Goal: Task Accomplishment & Management: Complete application form

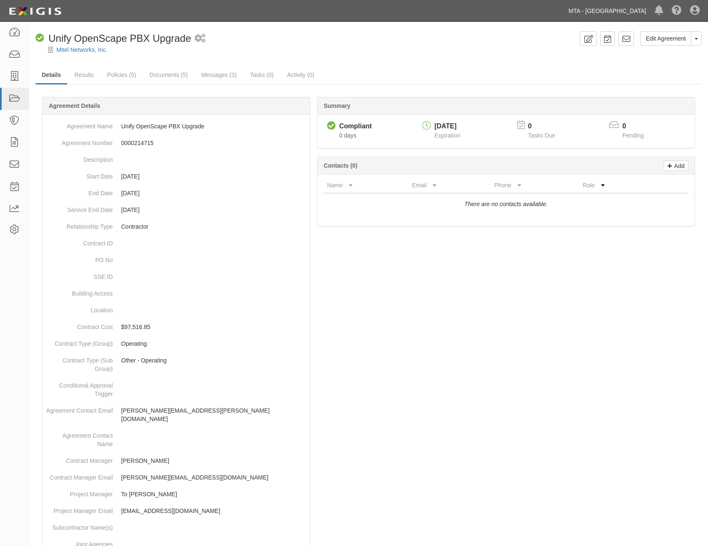
click at [602, 18] on link "MTA - [GEOGRAPHIC_DATA]" at bounding box center [607, 11] width 86 height 17
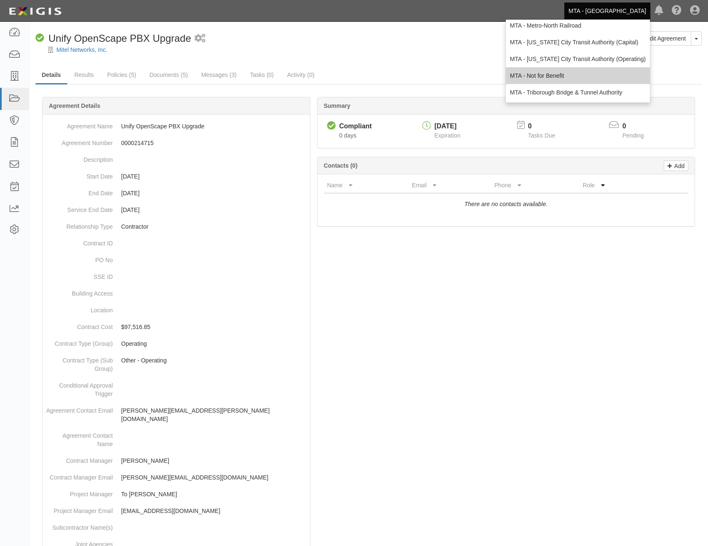
scroll to position [55, 0]
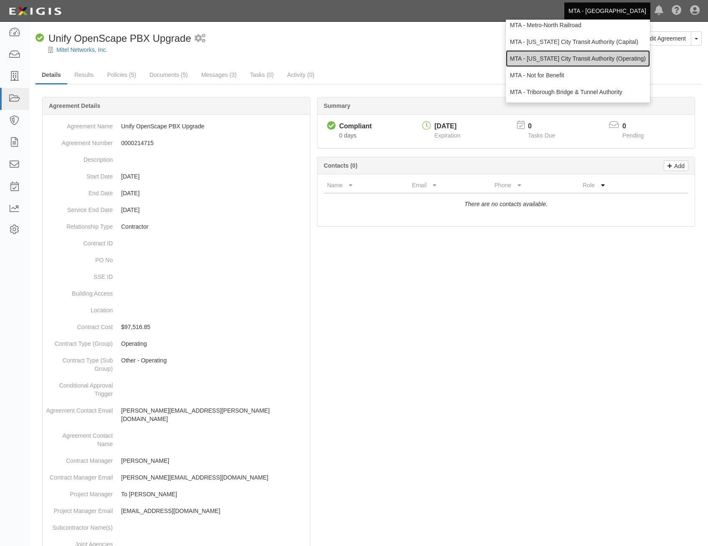
click at [585, 65] on link "MTA - [US_STATE] City Transit Authority (Operating)" at bounding box center [578, 58] width 144 height 17
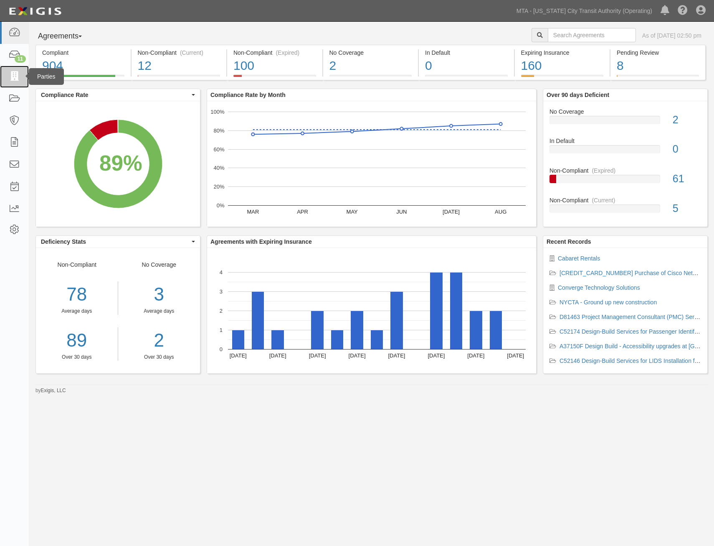
click at [23, 78] on link at bounding box center [14, 77] width 29 height 22
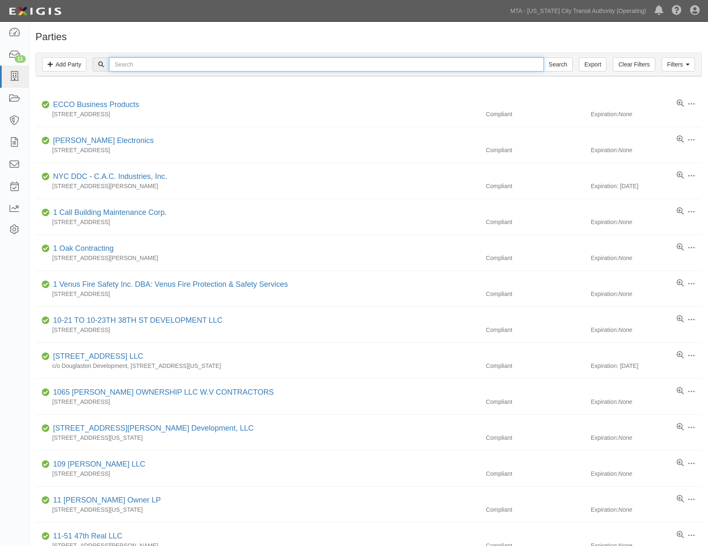
click at [334, 68] on input "text" at bounding box center [326, 64] width 435 height 14
type input "carnival"
click at [544, 57] on input "Search" at bounding box center [558, 64] width 29 height 14
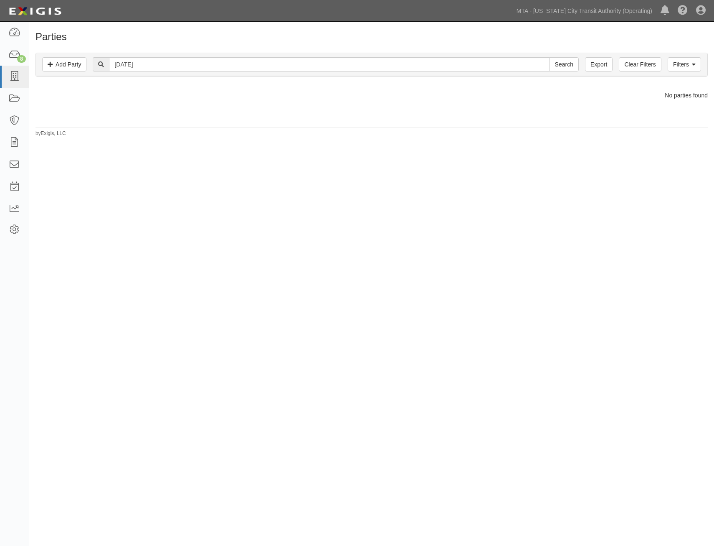
click at [704, 64] on div "Filters Add Party Clear Filters Export carnival Search Filters" at bounding box center [372, 64] width 672 height 23
click at [696, 65] on link "Filters" at bounding box center [684, 64] width 33 height 14
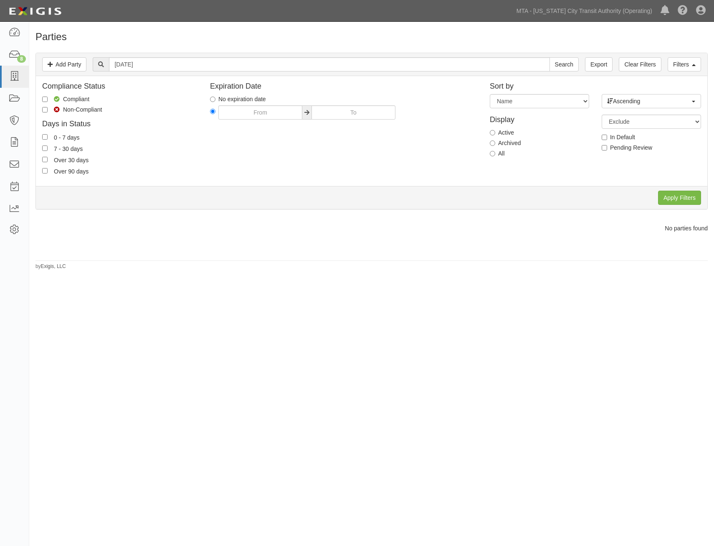
click at [499, 154] on label "All" at bounding box center [497, 153] width 15 height 8
click at [496, 154] on input "All" at bounding box center [492, 153] width 5 height 5
radio input "true"
click at [674, 197] on input "Apply Filters" at bounding box center [680, 198] width 43 height 14
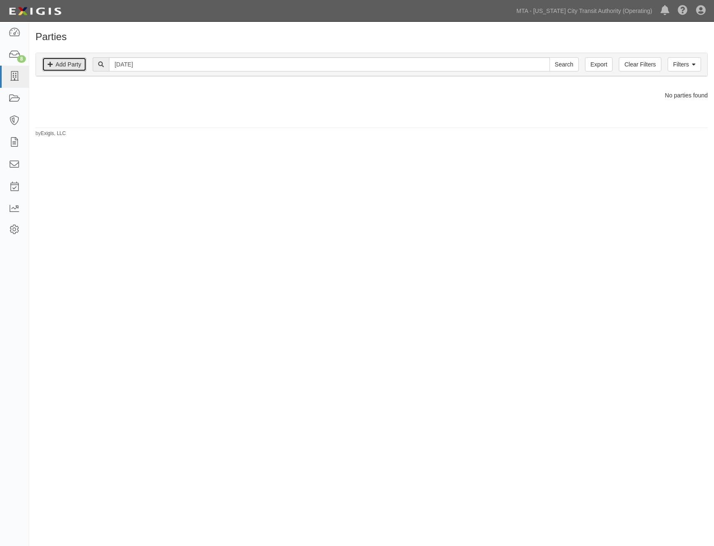
click at [64, 65] on link "Add Party" at bounding box center [64, 64] width 44 height 14
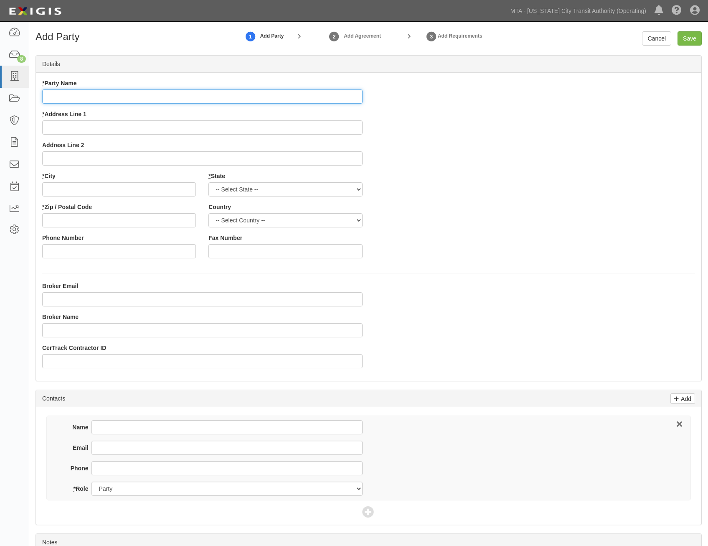
click at [307, 102] on input "* Party Name" at bounding box center [202, 96] width 320 height 14
paste input "[DATE] PARTIES"
type input "[DATE] PARTIES"
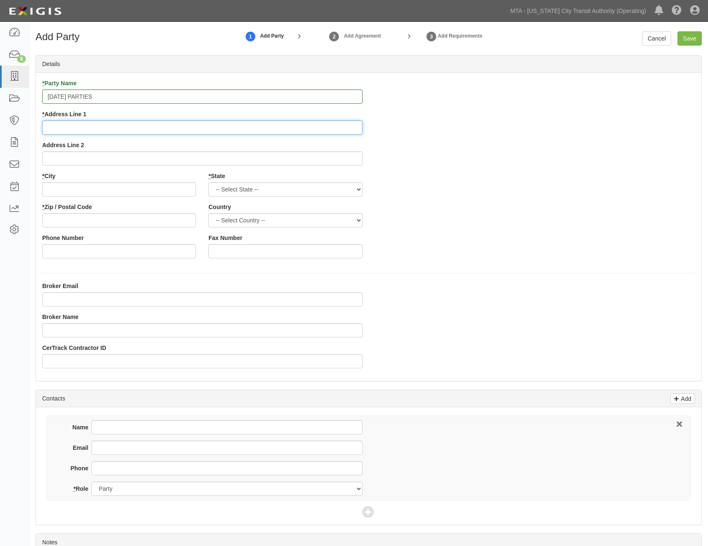
click at [351, 127] on input "* Address Line 1" at bounding box center [202, 127] width 320 height 14
paste input "[STREET_ADDRESS]"
type input "[STREET_ADDRESS]"
click at [436, 182] on div "* Party Name [DATE] PARTIES * Address Line 1 215 Monroe St Address Line 2 * Cit…" at bounding box center [369, 172] width 666 height 186
click at [191, 190] on input "* City" at bounding box center [119, 189] width 154 height 14
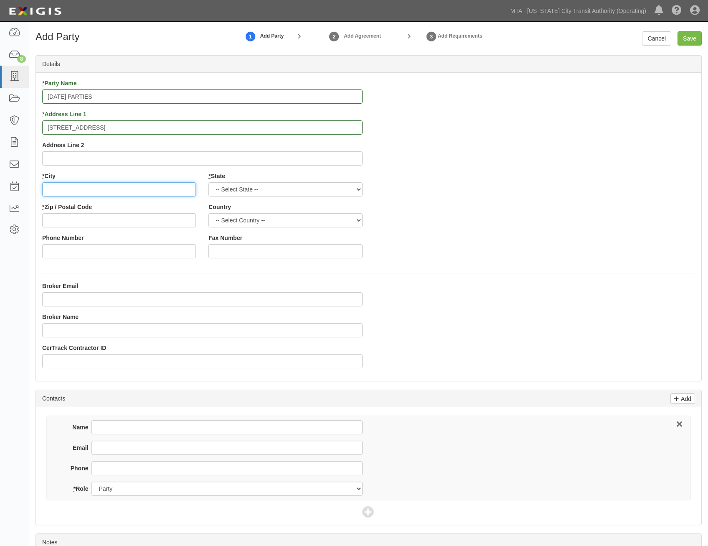
paste input "[GEOGRAPHIC_DATA]"
type input "[GEOGRAPHIC_DATA]"
click at [344, 192] on select "-- Select State -- Alabama Alaska Arizona Arkansas California Colorado Connecti…" at bounding box center [285, 189] width 154 height 14
select select "NY"
click at [208, 182] on select "-- Select State -- Alabama Alaska Arizona Arkansas California Colorado Connecti…" at bounding box center [285, 189] width 154 height 14
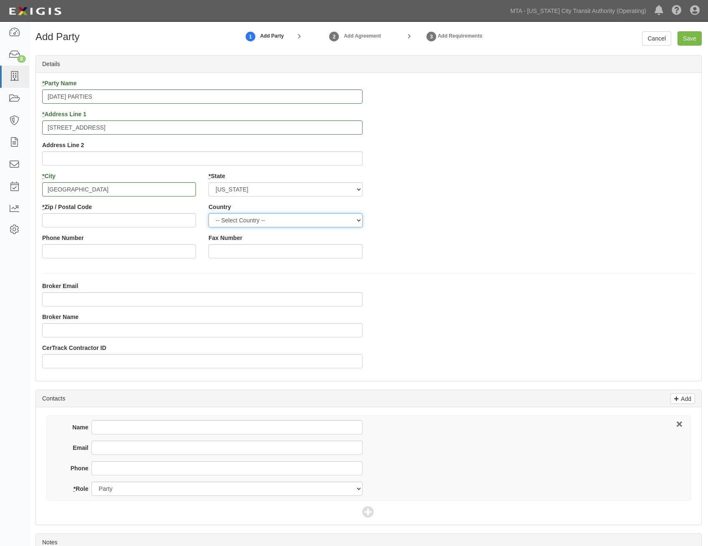
drag, startPoint x: 320, startPoint y: 220, endPoint x: 317, endPoint y: 229, distance: 9.4
click at [320, 220] on select "-- Select Country -- Canada United States --------------- Afghanistan Åland Isl…" at bounding box center [285, 220] width 154 height 14
select select "US"
click at [208, 213] on select "-- Select Country -- Canada United States --------------- Afghanistan Åland Isl…" at bounding box center [285, 220] width 154 height 14
click at [431, 238] on div "* Party Name CARNIVAL PARTIES * Address Line 1 215 Monroe St Address Line 2 * C…" at bounding box center [369, 172] width 666 height 186
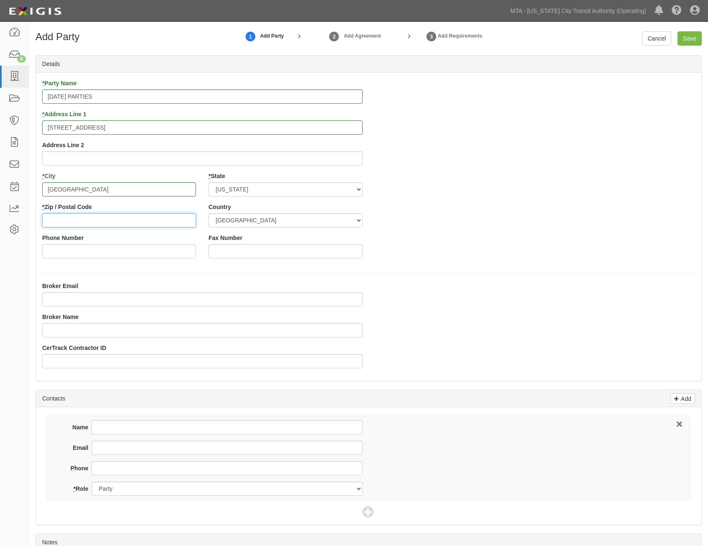
click at [189, 221] on input "* Zip / Postal Code" at bounding box center [119, 220] width 154 height 14
paste input "11010"
type input "11010"
click at [536, 268] on div "* Party Name CARNIVAL PARTIES * Address Line 1 215 Monroe St Address Line 2 * C…" at bounding box center [369, 227] width 666 height 308
click at [688, 40] on input "Save" at bounding box center [690, 38] width 24 height 14
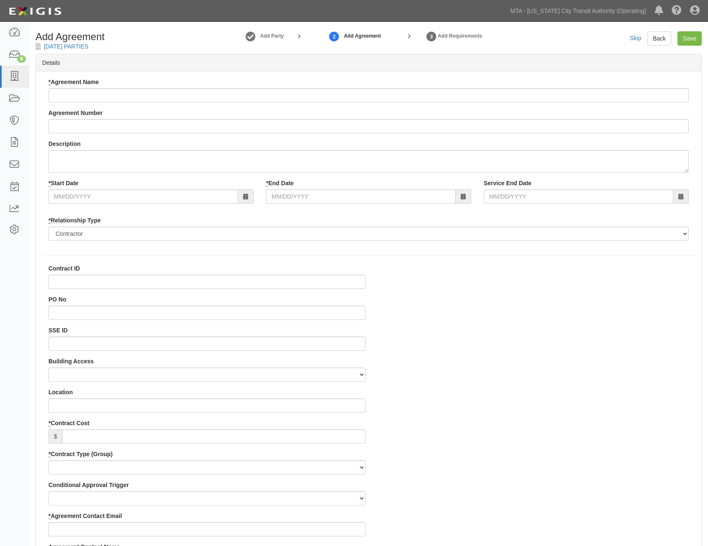
select select
click at [541, 95] on input "* Agreement Name" at bounding box center [368, 95] width 641 height 14
paste input "entertainment clowns/face painters/cotton candy machines/popcorn for NYCTA [DAT…"
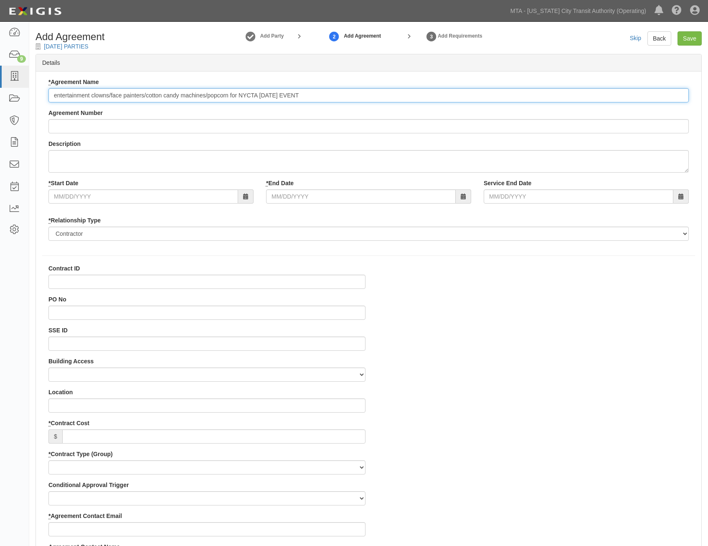
click at [56, 97] on input "entertainment clowns/face painters/cotton candy machines/popcorn for NYCTA FAMI…" at bounding box center [368, 95] width 641 height 14
type input "Entertainment clowns/face painters/cotton candy machines/popcorn for NYCTA [DAT…"
click at [392, 123] on input "Agreement Number" at bounding box center [368, 126] width 641 height 14
paste input "0000146102"
type input "0000146102"
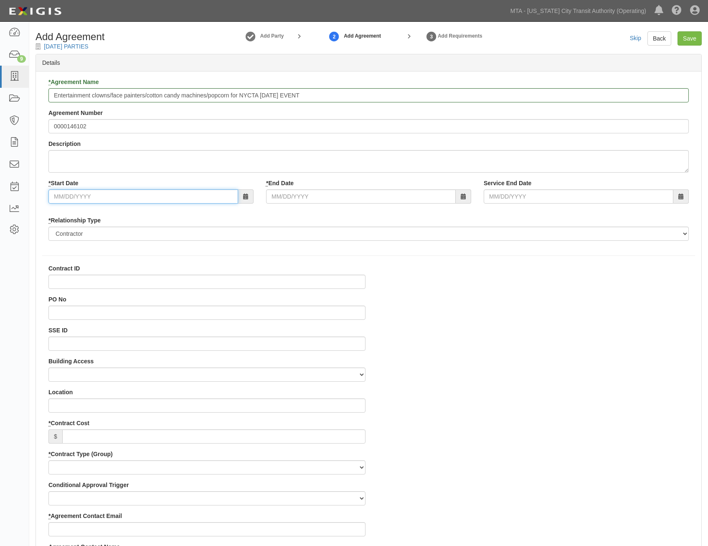
click at [210, 195] on input "* Start Date" at bounding box center [143, 196] width 190 height 14
type input "09/06/2025"
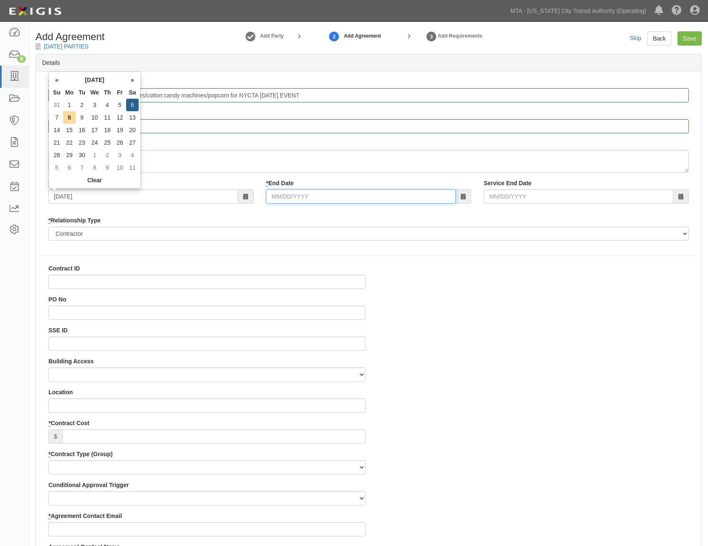
click at [369, 195] on input "* End Date" at bounding box center [361, 196] width 190 height 14
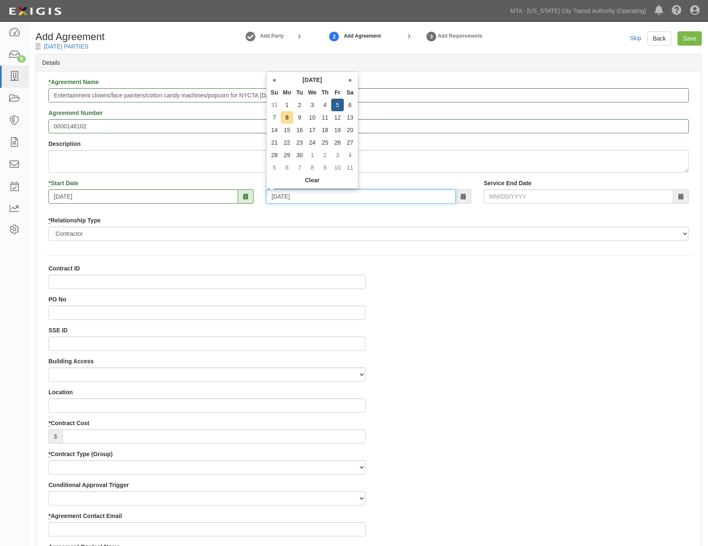
type input "09/05/2025"
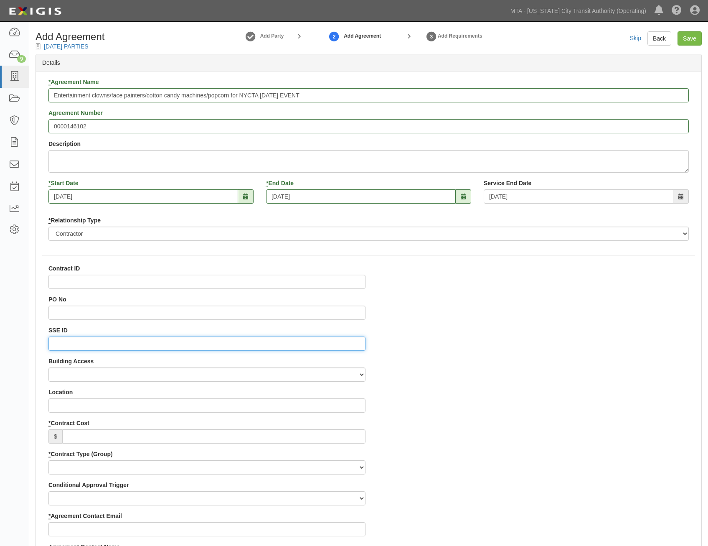
click at [328, 340] on input "SSE ID" at bounding box center [206, 343] width 317 height 14
paste input "0000521350"
type input "0000521350"
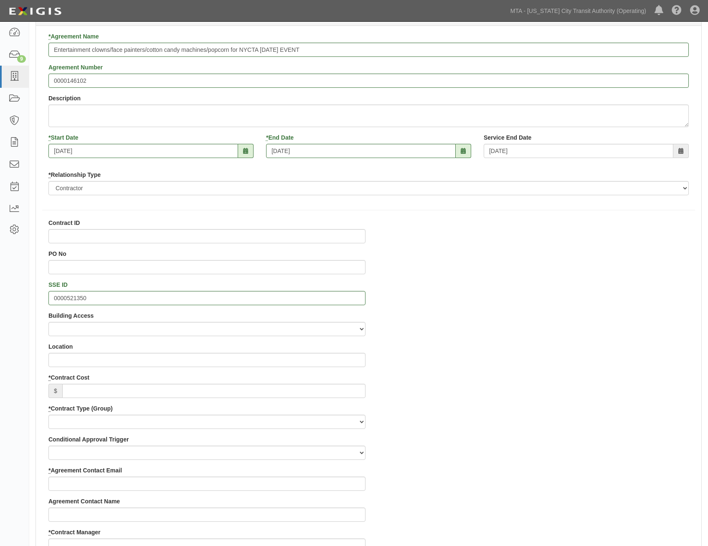
scroll to position [125, 0]
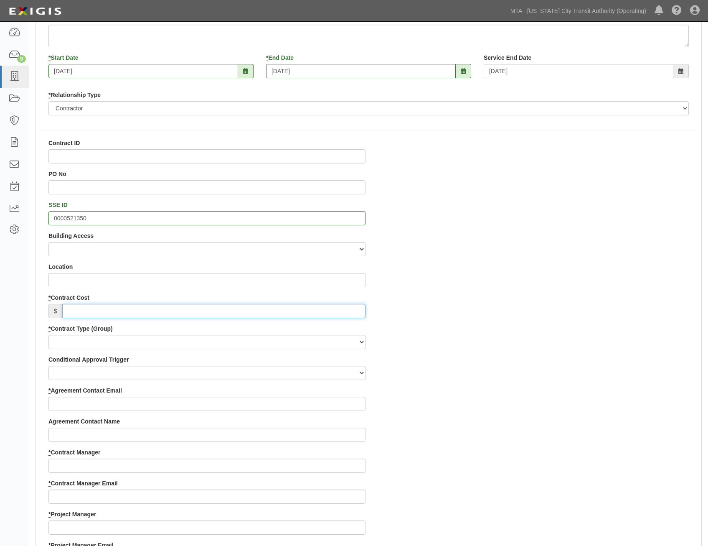
click at [313, 307] on input "* Contract Cost" at bounding box center [213, 311] width 303 height 14
paste input "11,889.00"
type input "11,889.00"
click at [475, 354] on div "Contract ID PO No SSE ID 0000521350 Building Access 2 Broadway 341/345/347 BREP…" at bounding box center [369, 525] width 666 height 773
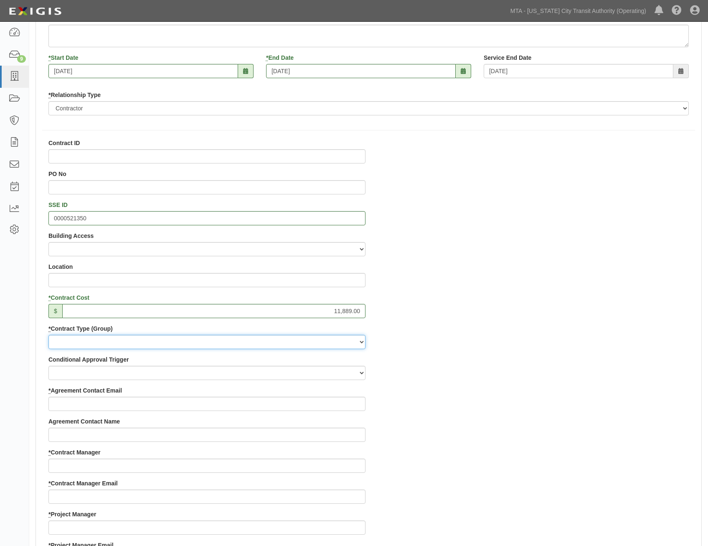
click at [337, 346] on select "Capital Operating Not for Benefit (incls. FA, Entry Permits) Real Estate Other" at bounding box center [206, 342] width 317 height 14
select select "102"
click at [48, 335] on select "Capital Operating Not for Benefit (incls. FA, Entry Permits) Real Estate Other" at bounding box center [206, 342] width 317 height 14
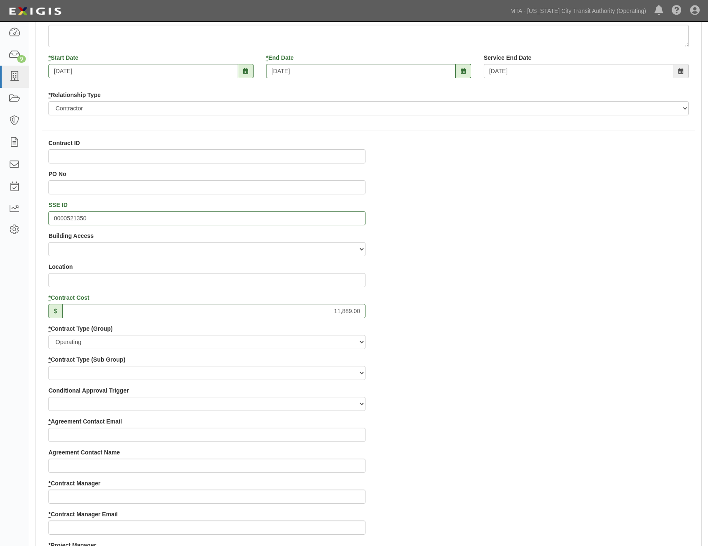
click at [445, 366] on div "Contract ID PO No SSE ID 0000521350 Building Access 2 Broadway 341/345/347 BREP…" at bounding box center [369, 541] width 666 height 804
click at [319, 374] on select "Construction Loan / Test and Demo Maintenance Painting Personal Services Contra…" at bounding box center [206, 373] width 317 height 14
select select "161"
click at [48, 366] on select "Construction Loan / Test and Demo Maintenance Painting Personal Services Contra…" at bounding box center [206, 373] width 317 height 14
click at [503, 395] on div "Contract ID PO No SSE ID 0000521350 Building Access 2 Broadway 341/345/347 BREP…" at bounding box center [369, 541] width 666 height 804
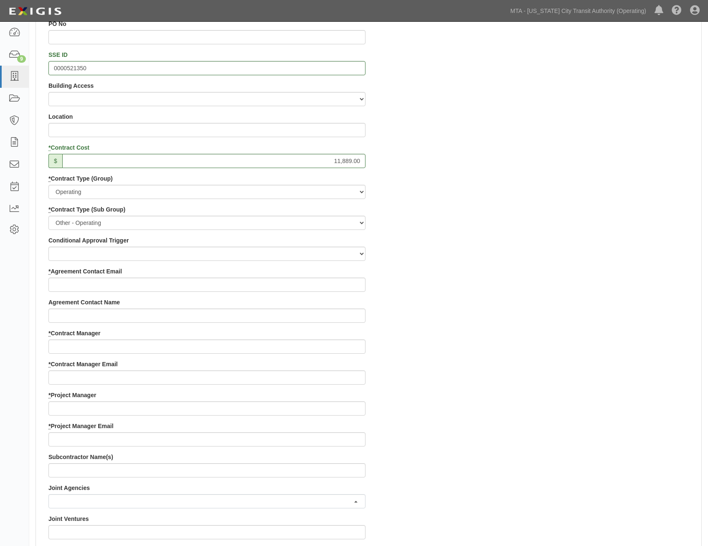
scroll to position [292, 0]
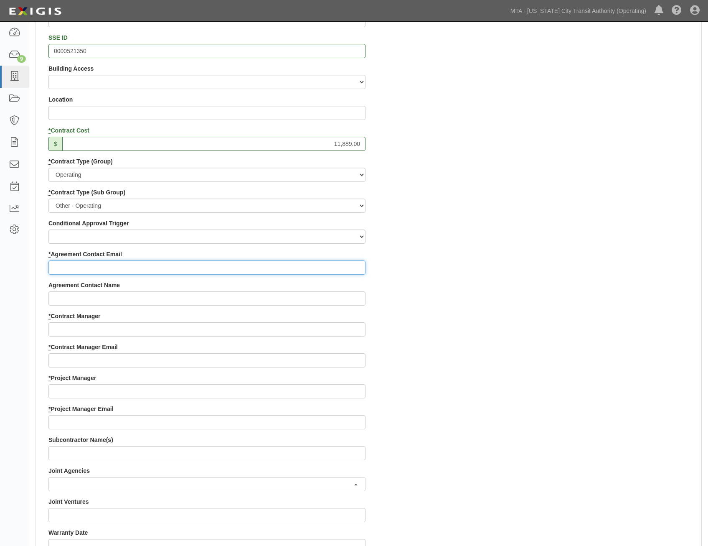
click at [343, 269] on input "* Agreement Contact Email" at bounding box center [206, 267] width 317 height 14
paste input "MAGICGAVIN@AOL.COM"
type input "MAGICGAVIN@AOL.COM"
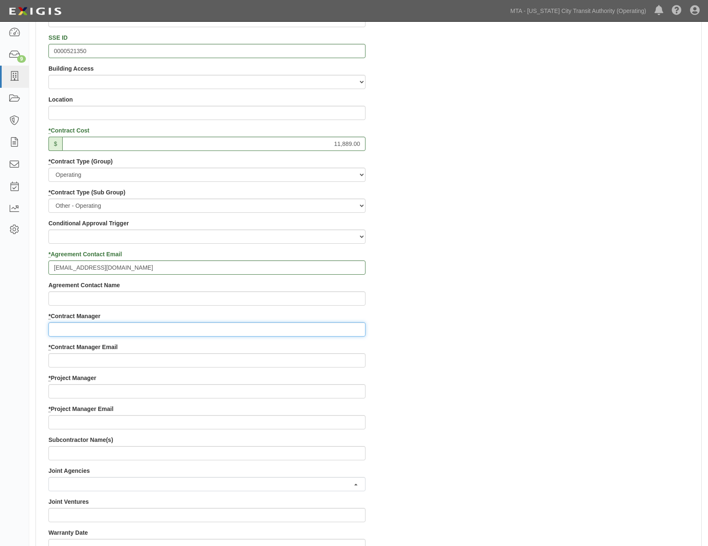
click at [305, 329] on input "* Contract Manager" at bounding box center [206, 329] width 317 height 14
paste input "IDELFONSO ESPINAL"
type input "IDELFONSO ESPINAL"
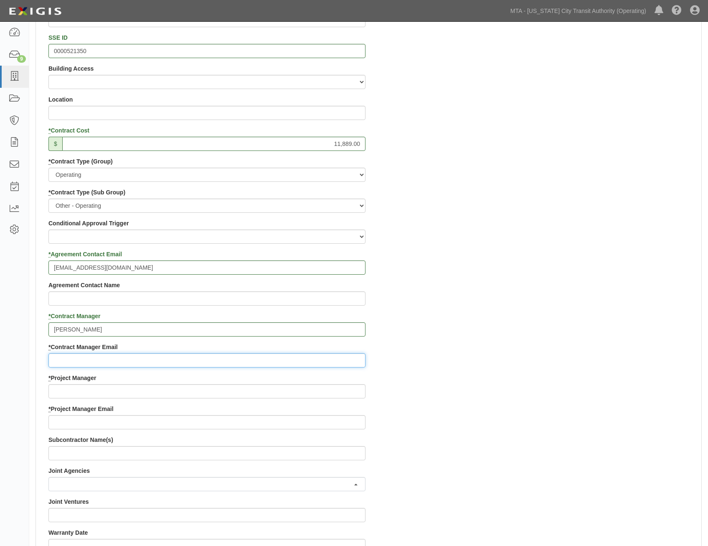
click at [306, 362] on input "* Contract Manager Email" at bounding box center [206, 360] width 317 height 14
paste input "IDELFONSO.ESPINAL@MTAHQ.ORG"
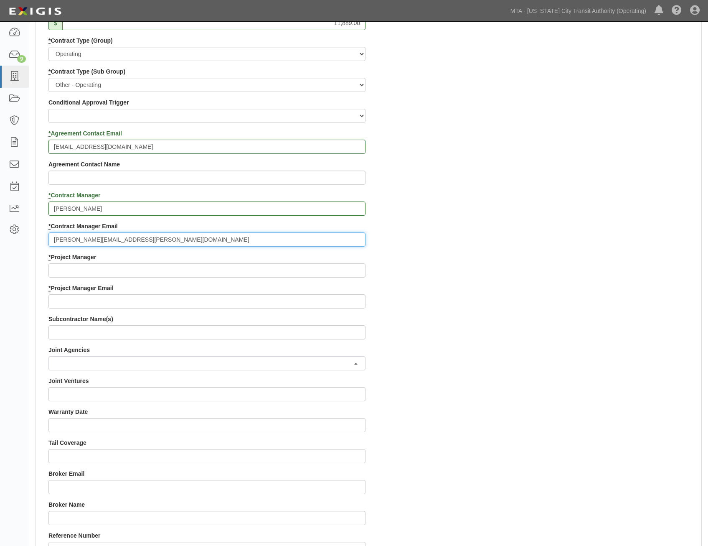
scroll to position [418, 0]
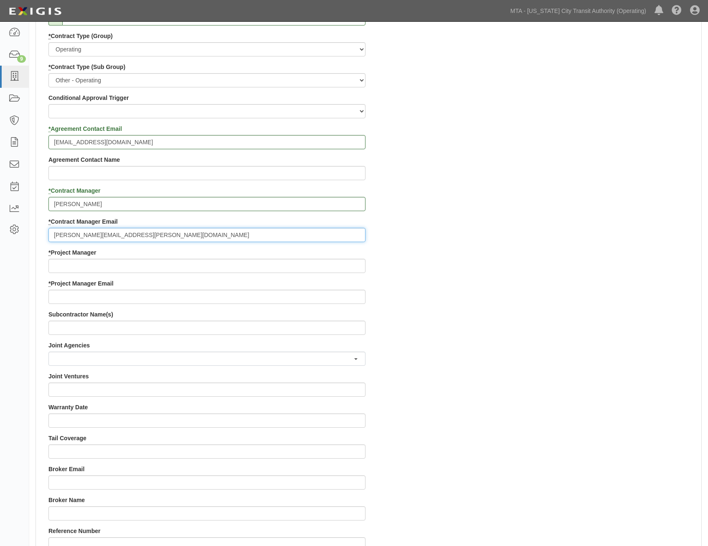
type input "IDELFONSO.ESPINAL@MTAHQ.ORG"
click at [346, 266] on input "* Project Manager" at bounding box center [206, 266] width 317 height 14
paste input "LIZ DELUCA"
type input "LIZ DELUCA"
click at [551, 299] on div "Contract ID PO No SSE ID 0000521350 Building Access 2 Broadway 341/345/347 BREP…" at bounding box center [369, 248] width 666 height 804
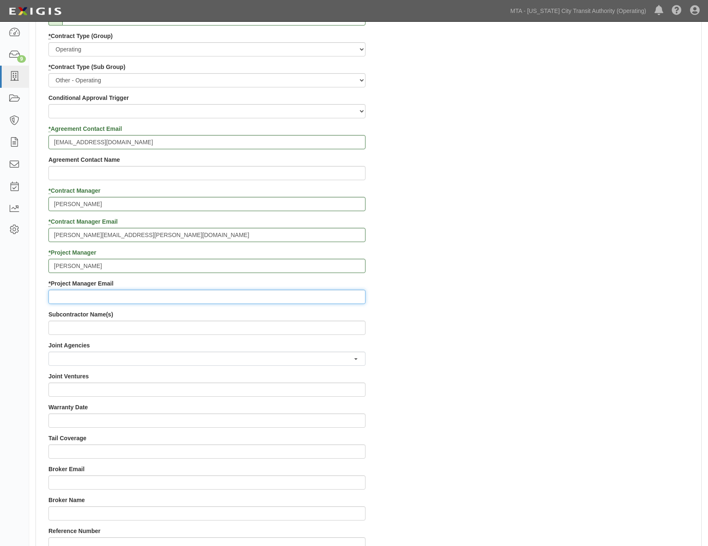
drag, startPoint x: 333, startPoint y: 303, endPoint x: 342, endPoint y: 300, distance: 9.5
click at [333, 303] on input "* Project Manager Email" at bounding box center [206, 297] width 317 height 14
paste input "LIZ.DELUCA@NYCT.COM"
type input "LIZ.DELUCA@NYCT.COM"
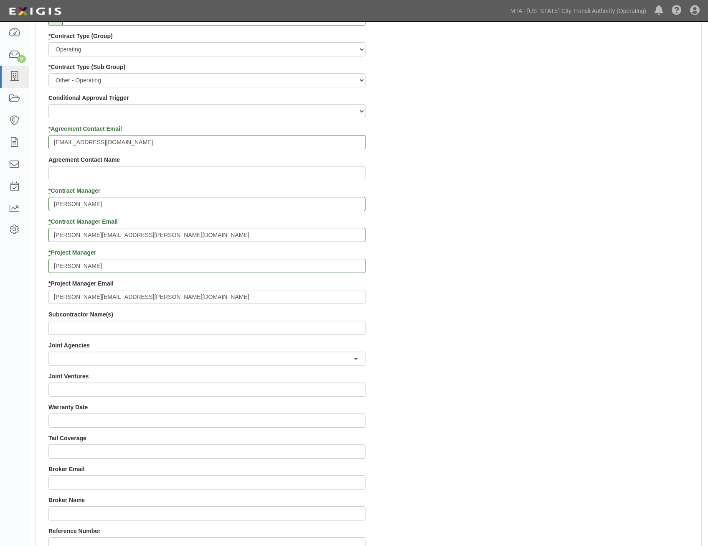
click at [495, 336] on div "Contract ID PO No SSE ID 0000521350 Building Access 2 Broadway 341/345/347 BREP…" at bounding box center [369, 248] width 666 height 804
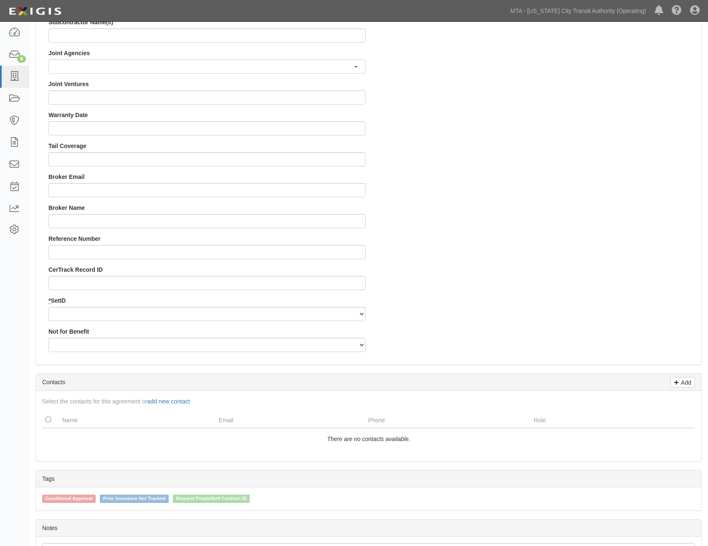
scroll to position [710, 0]
click at [343, 317] on select "NYCTA SIRTA" at bounding box center [206, 313] width 317 height 14
select select "91"
click at [48, 306] on select "NYCTA SIRTA" at bounding box center [206, 313] width 317 height 14
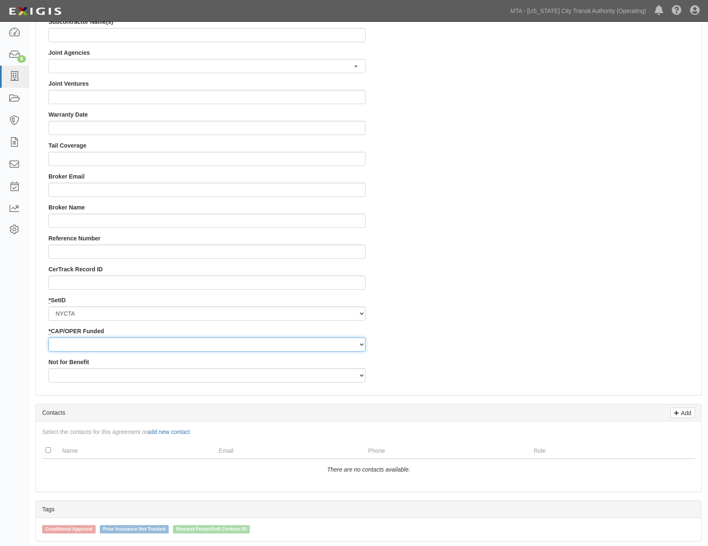
click at [339, 343] on select "Capital Operating" at bounding box center [206, 344] width 317 height 14
select select "92"
click at [48, 337] on select "Capital Operating" at bounding box center [206, 344] width 317 height 14
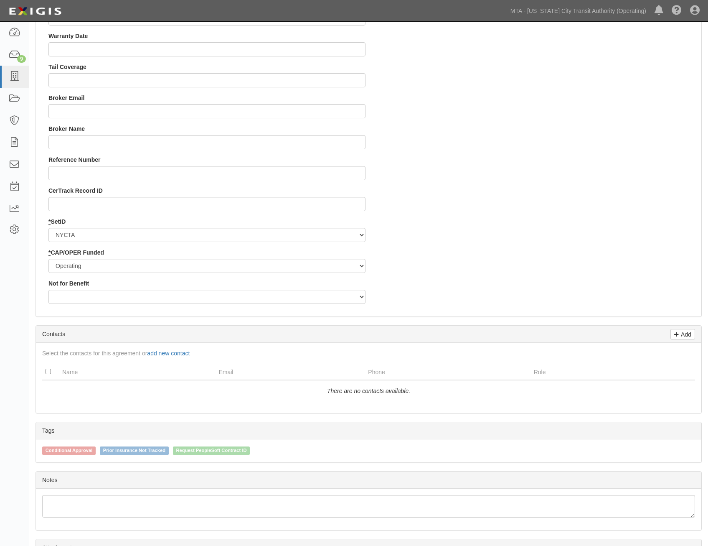
scroll to position [877, 0]
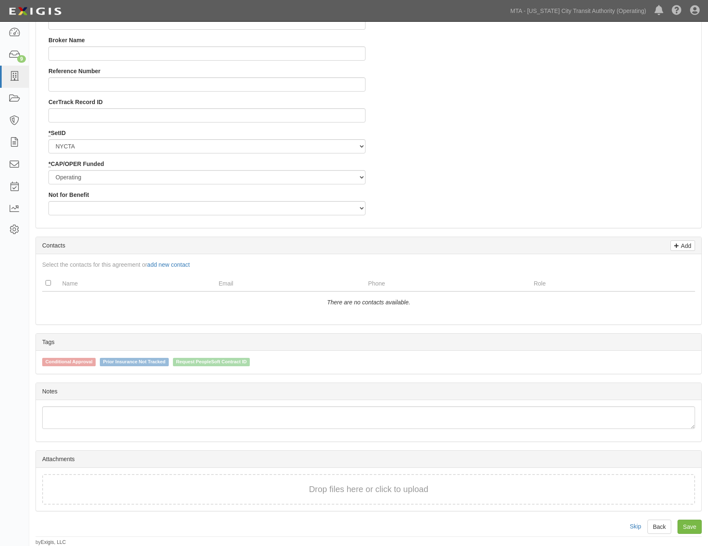
click at [694, 523] on link "Save" at bounding box center [690, 526] width 24 height 14
type input "11889.00"
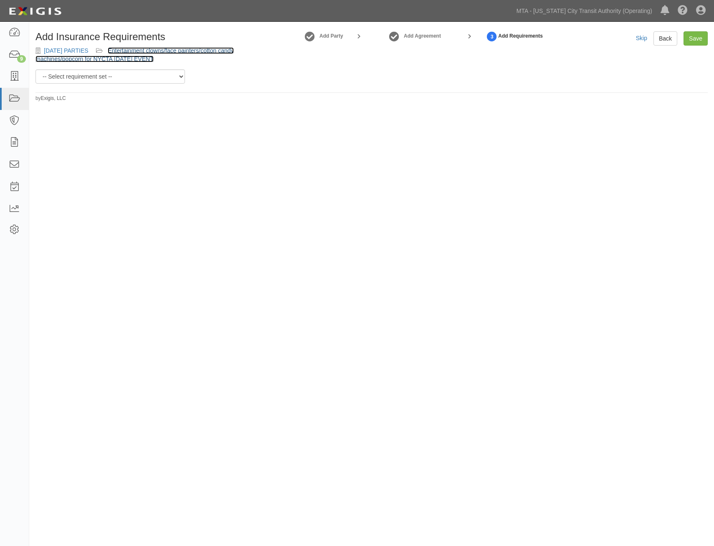
click at [182, 48] on link "Entertainment clowns/face painters/cotton candy machines/popcorn for NYCTA [DAT…" at bounding box center [135, 54] width 198 height 15
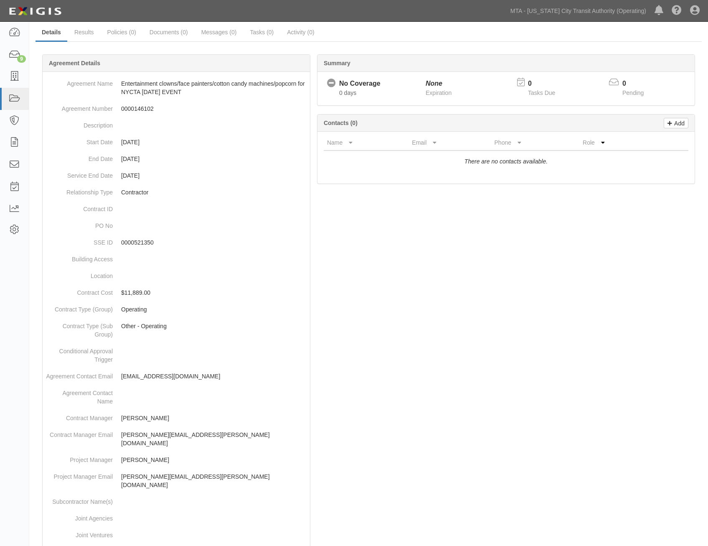
scroll to position [272, 0]
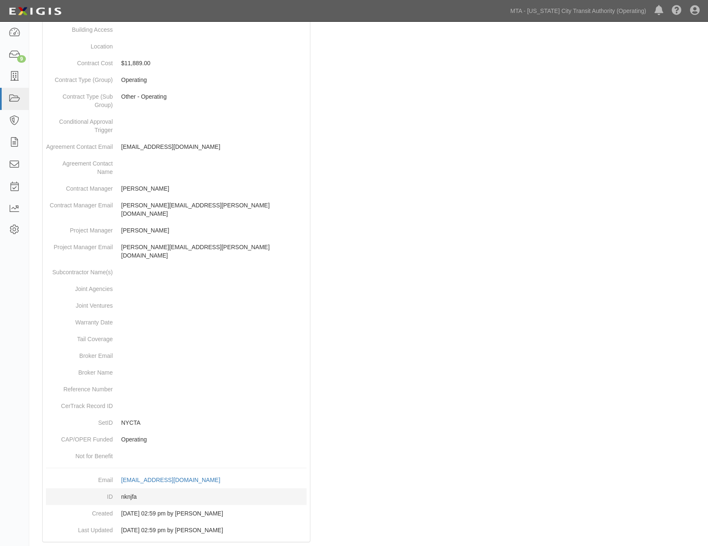
click at [129, 488] on dd "nknjfa" at bounding box center [176, 496] width 261 height 17
copy dd "nknjfa"
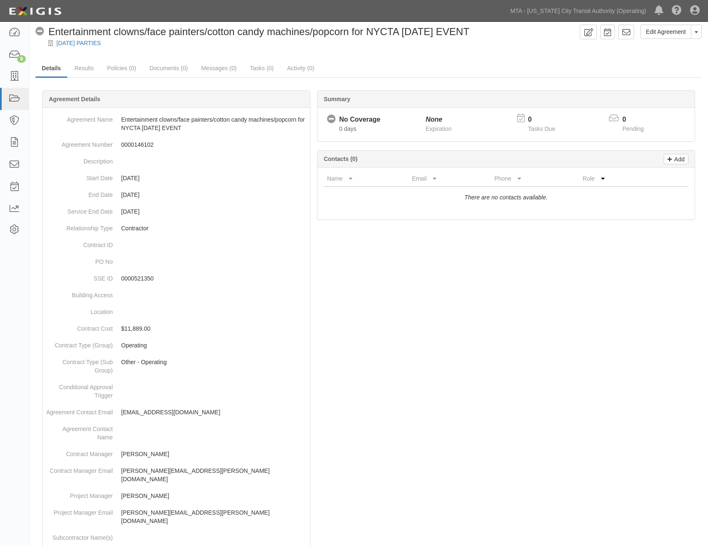
scroll to position [0, 0]
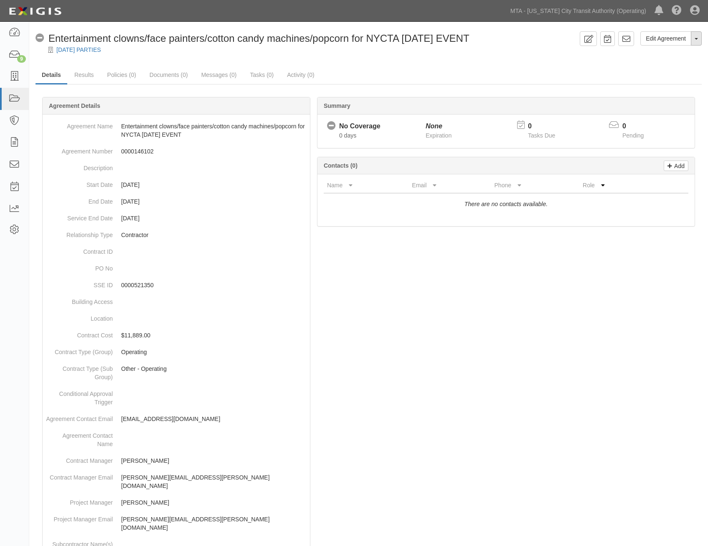
click at [694, 41] on button "Toggle Agreement Dropdown" at bounding box center [696, 38] width 11 height 14
click at [169, 74] on link "Documents (0)" at bounding box center [168, 75] width 51 height 18
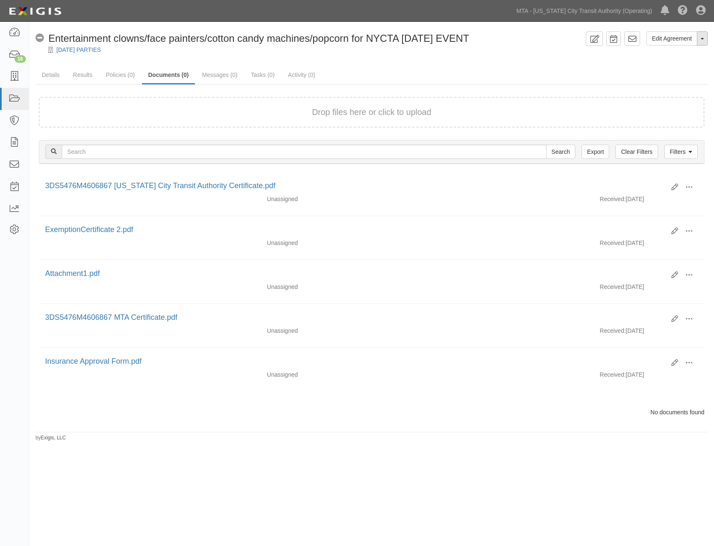
click at [700, 38] on button "Toggle Agreement Dropdown" at bounding box center [702, 38] width 11 height 14
click at [675, 63] on link "Archive Agreement" at bounding box center [675, 65] width 66 height 11
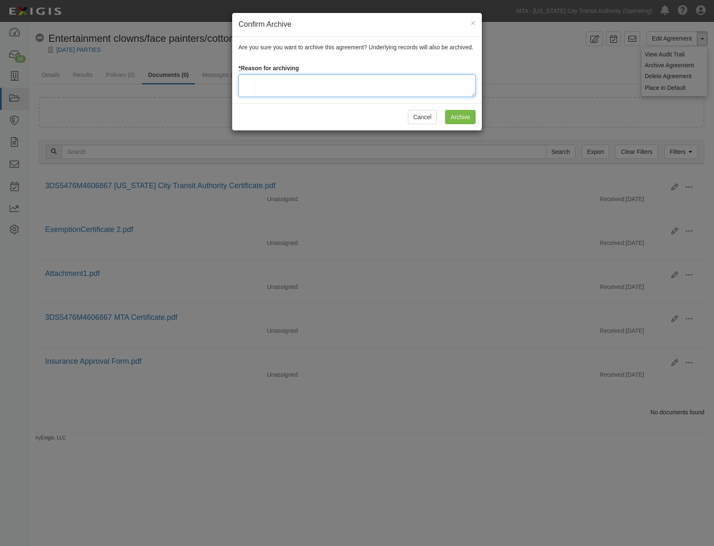
click at [419, 85] on textarea at bounding box center [357, 85] width 237 height 23
type textarea "One Day"
click at [450, 117] on input "Archive" at bounding box center [460, 117] width 31 height 14
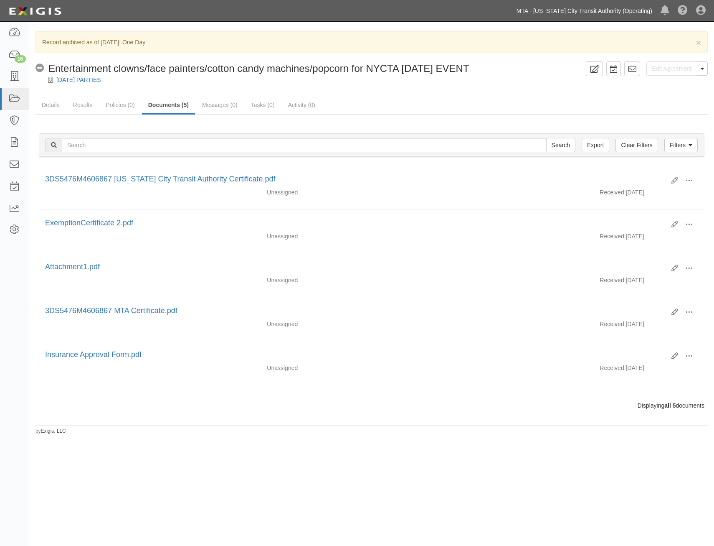
click at [573, 13] on link "MTA - [US_STATE] City Transit Authority (Operating)" at bounding box center [585, 11] width 144 height 17
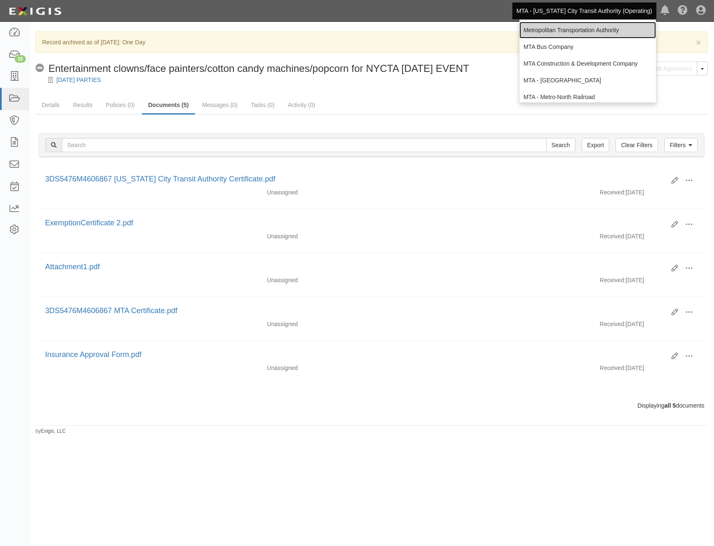
click at [585, 26] on link "Metropolitan Transportation Authority" at bounding box center [588, 30] width 137 height 17
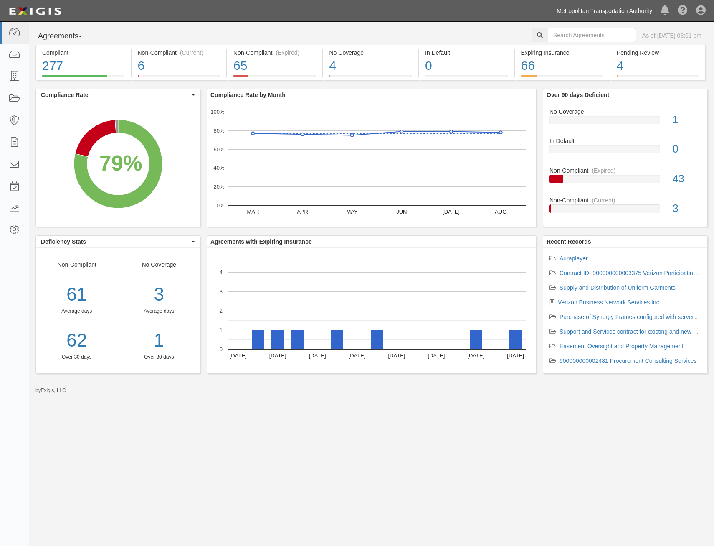
click at [589, 13] on link "Metropolitan Transportation Authority" at bounding box center [605, 11] width 104 height 17
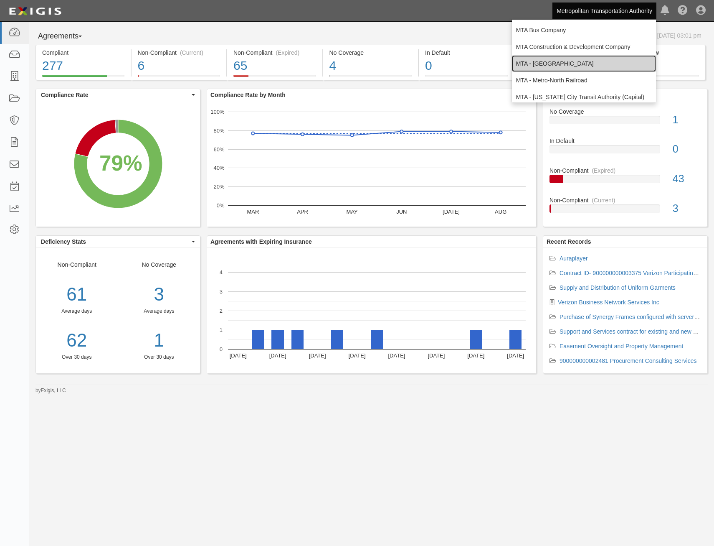
click at [581, 66] on link "MTA - [GEOGRAPHIC_DATA]" at bounding box center [584, 63] width 144 height 17
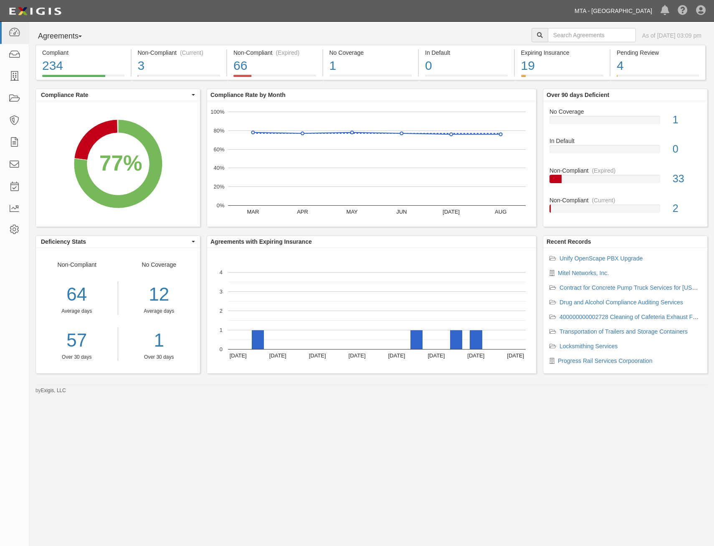
click at [611, 7] on link "MTA - [GEOGRAPHIC_DATA]" at bounding box center [614, 11] width 86 height 17
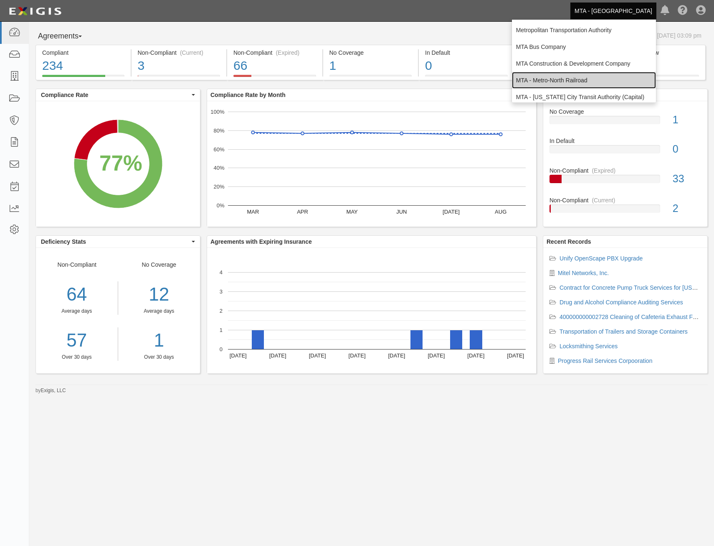
click at [596, 77] on link "MTA - Metro-North Railroad" at bounding box center [584, 80] width 144 height 17
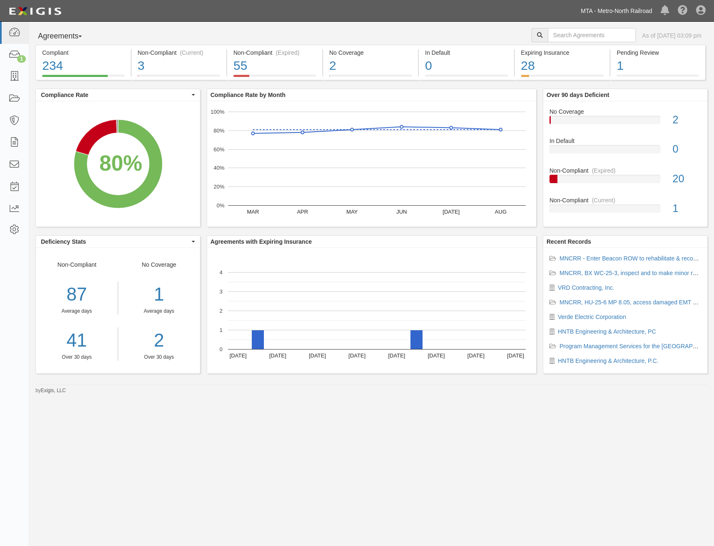
click at [617, 12] on link "MTA - Metro-North Railroad" at bounding box center [617, 11] width 80 height 17
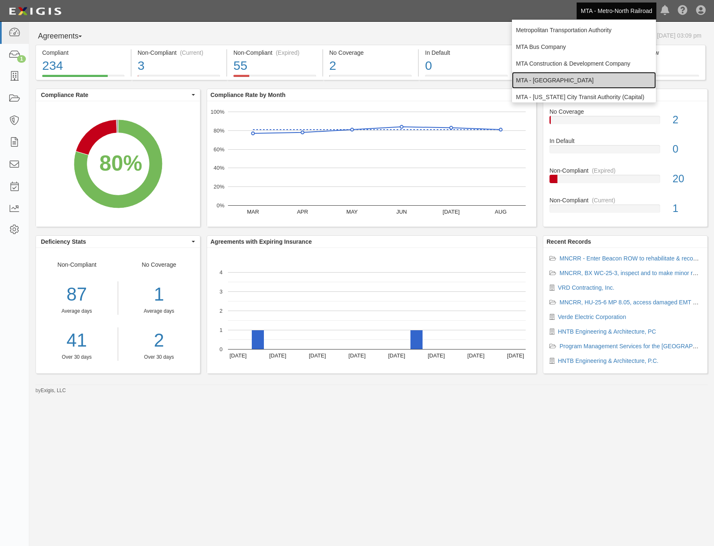
click at [580, 83] on link "MTA - [GEOGRAPHIC_DATA]" at bounding box center [584, 80] width 144 height 17
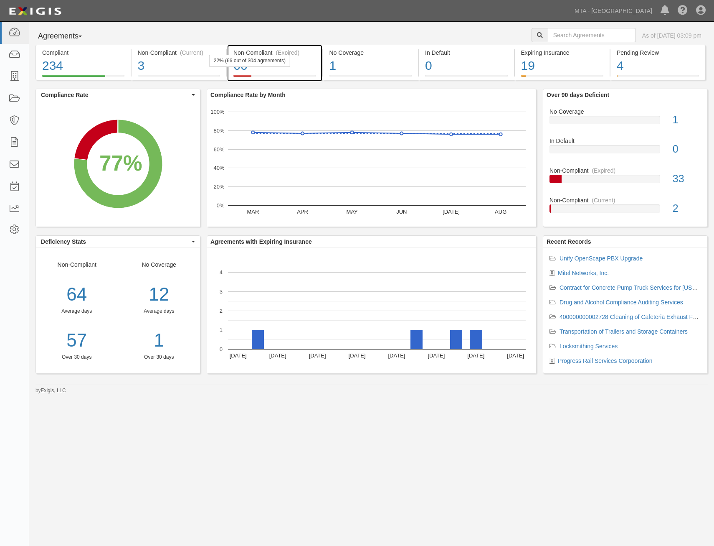
click at [286, 67] on div "66" at bounding box center [275, 66] width 83 height 18
